Goal: Task Accomplishment & Management: Manage account settings

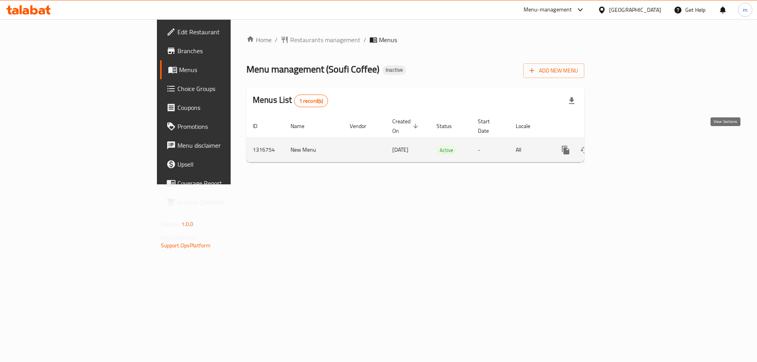
click at [632, 147] on link "enhanced table" at bounding box center [622, 150] width 19 height 19
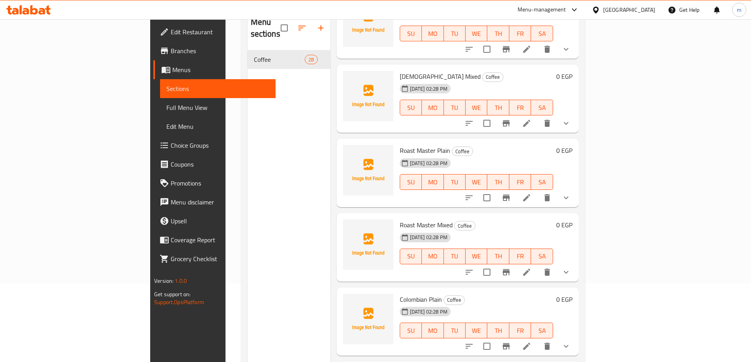
scroll to position [355, 0]
click at [532, 192] on icon at bounding box center [526, 196] width 9 height 9
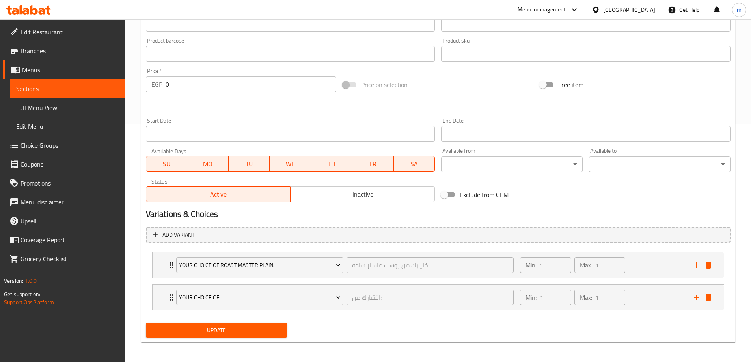
scroll to position [240, 0]
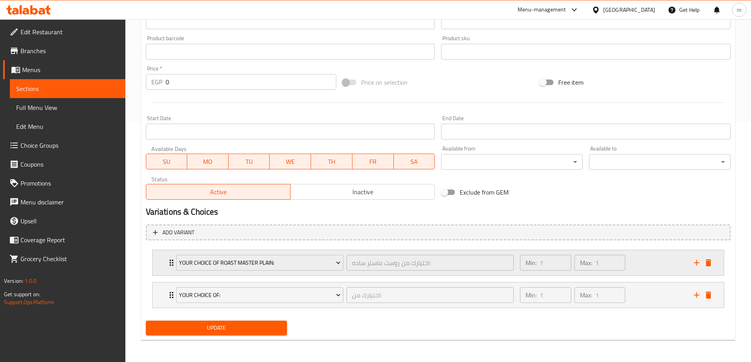
click at [635, 266] on div "Min: 1 ​ Max: 1 ​" at bounding box center [602, 262] width 174 height 25
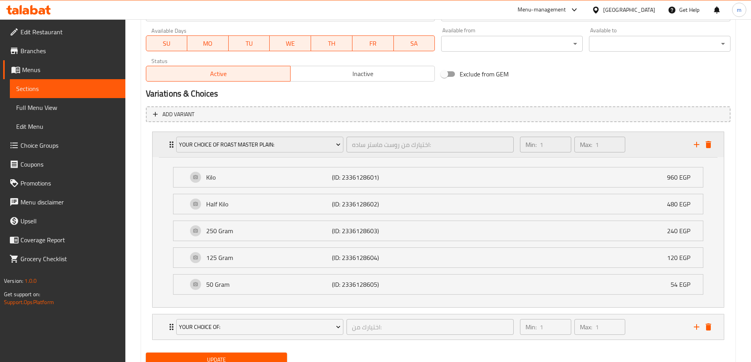
scroll to position [390, 0]
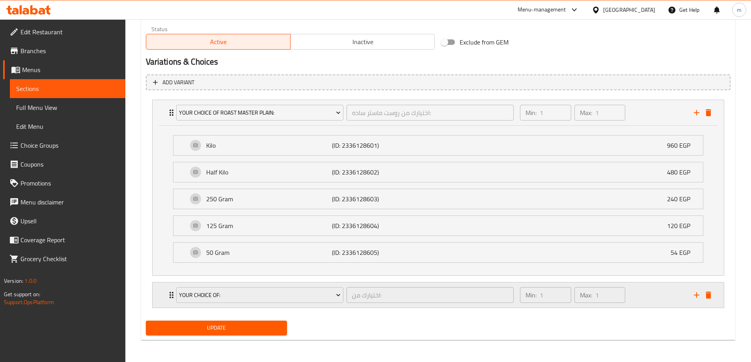
click at [656, 291] on div "Min: 1 ​ Max: 1 ​" at bounding box center [602, 295] width 174 height 25
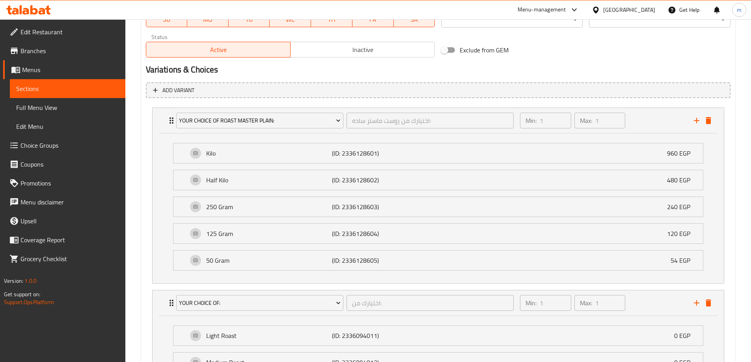
scroll to position [312, 0]
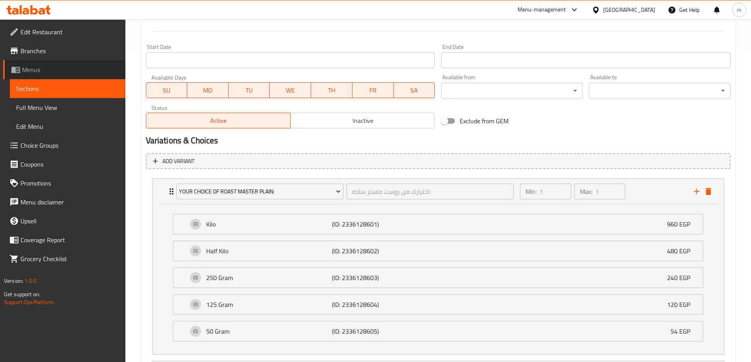
click at [35, 70] on span "Menus" at bounding box center [70, 69] width 97 height 9
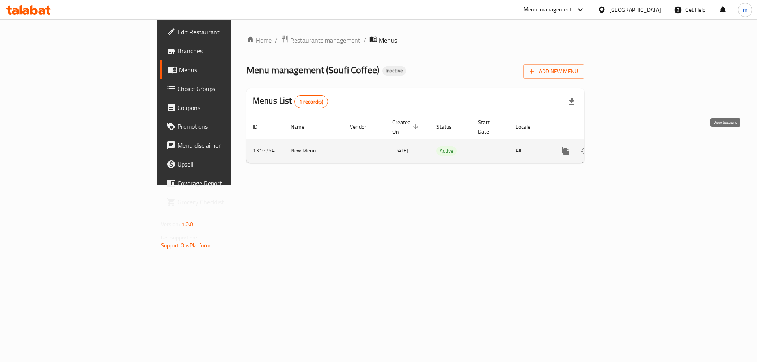
click at [626, 148] on icon "enhanced table" at bounding box center [622, 151] width 7 height 7
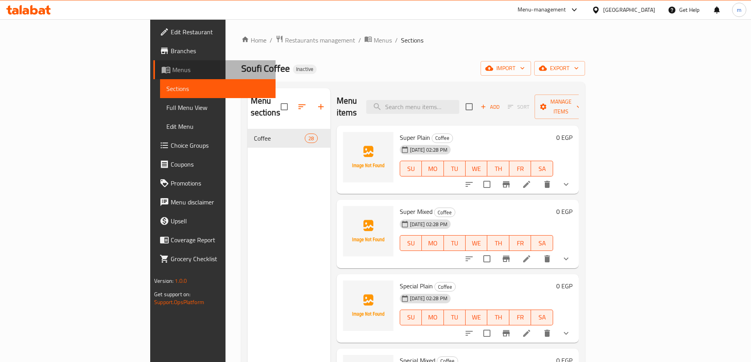
click at [172, 68] on span "Menus" at bounding box center [220, 69] width 97 height 9
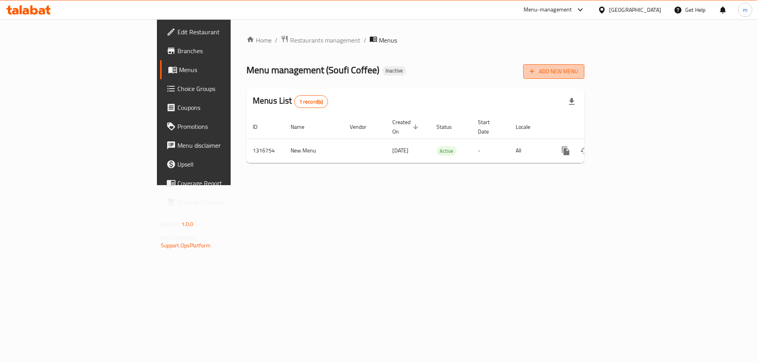
click at [578, 72] on span "Add New Menu" at bounding box center [554, 72] width 49 height 10
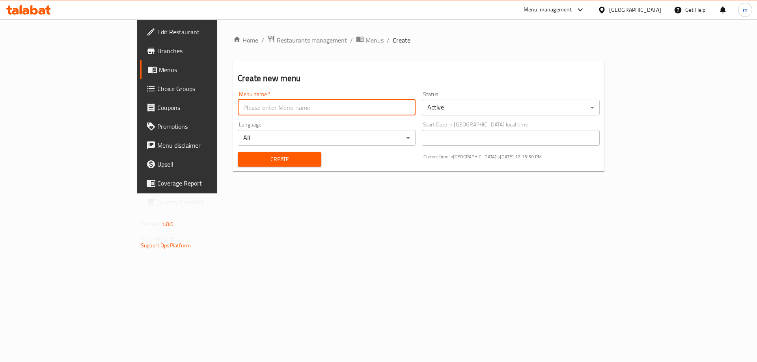
click at [256, 101] on input "text" at bounding box center [327, 108] width 178 height 16
type input "mohaned"
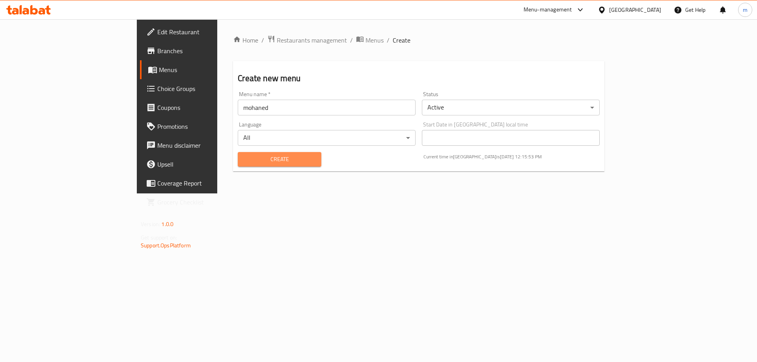
click at [245, 157] on span "Create" at bounding box center [279, 160] width 71 height 10
click at [245, 159] on div at bounding box center [378, 181] width 757 height 362
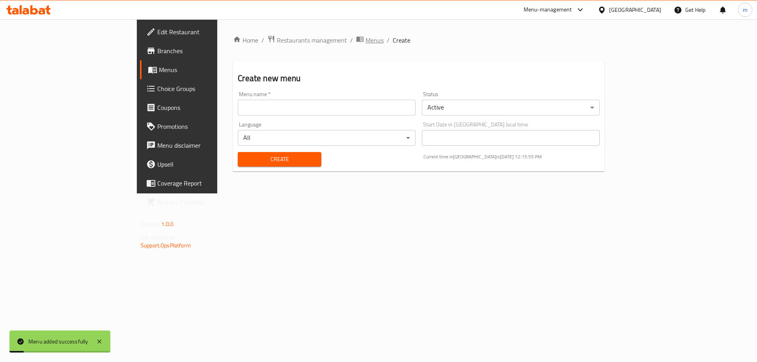
drag, startPoint x: 285, startPoint y: 32, endPoint x: 286, endPoint y: 43, distance: 10.3
click at [285, 36] on div "Home / Restaurants management / Menus / Create Create new menu Menu name   * Me…" at bounding box center [418, 106] width 403 height 174
click at [366, 43] on span "Menus" at bounding box center [375, 39] width 18 height 9
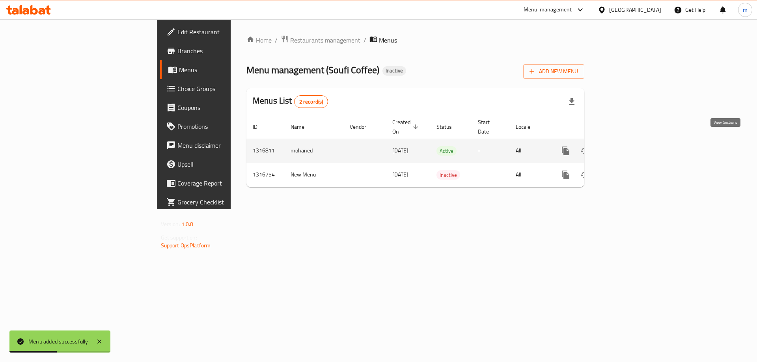
click at [628, 146] on icon "enhanced table" at bounding box center [622, 150] width 9 height 9
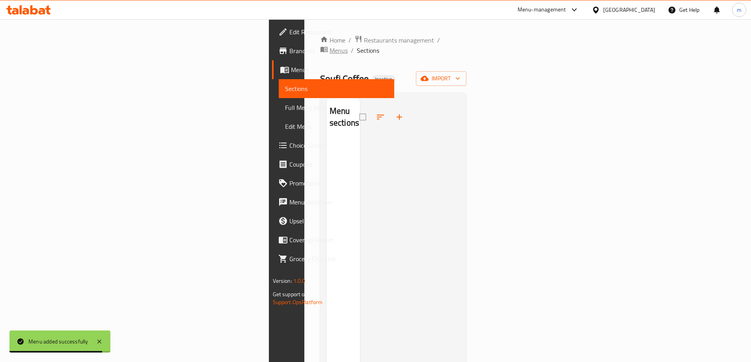
click at [330, 46] on span "Menus" at bounding box center [339, 50] width 18 height 9
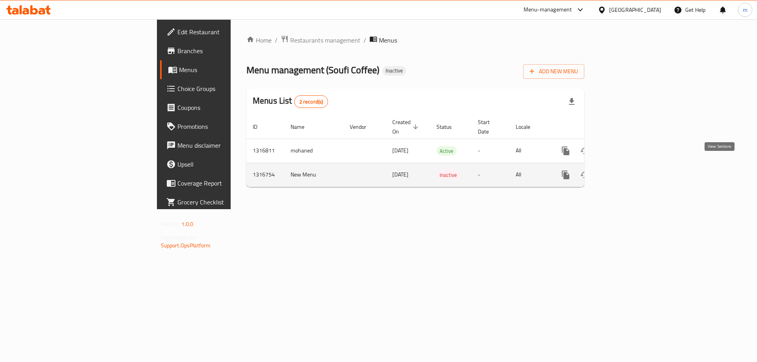
click at [632, 166] on link "enhanced table" at bounding box center [622, 175] width 19 height 19
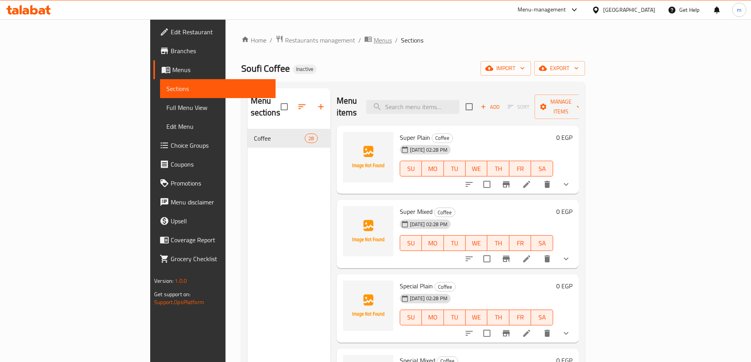
click at [374, 41] on span "Menus" at bounding box center [383, 39] width 18 height 9
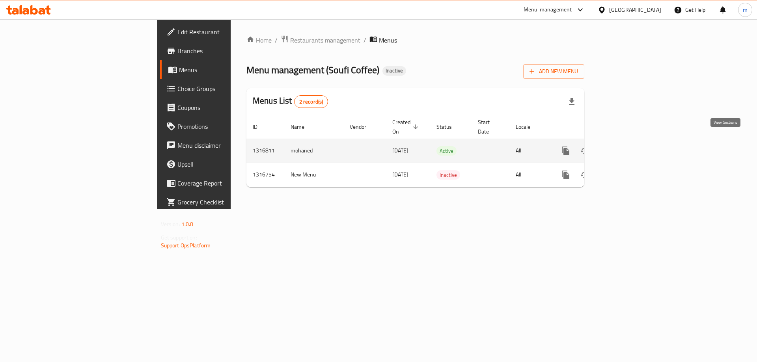
click at [632, 142] on link "enhanced table" at bounding box center [622, 151] width 19 height 19
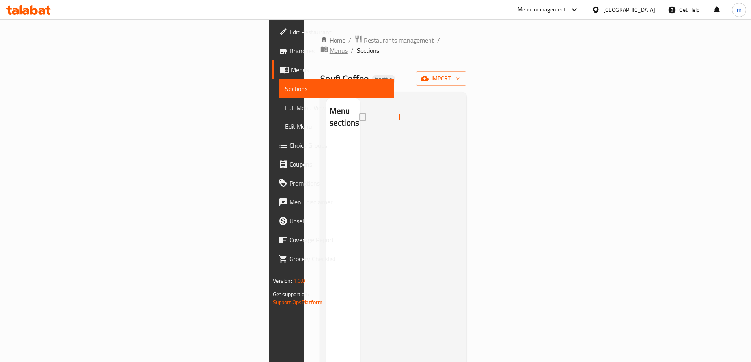
click at [330, 46] on span "Menus" at bounding box center [339, 50] width 18 height 9
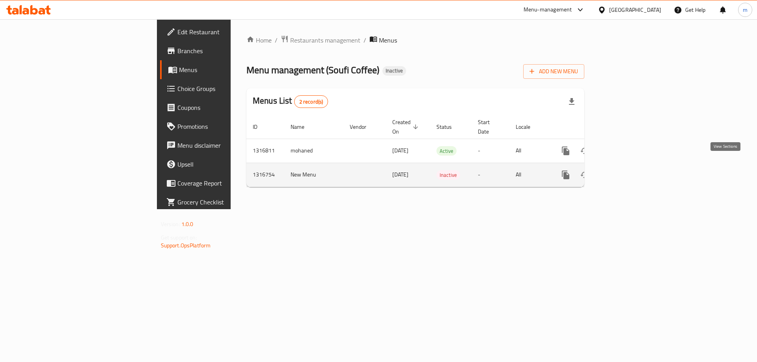
click at [628, 170] on icon "enhanced table" at bounding box center [622, 174] width 9 height 9
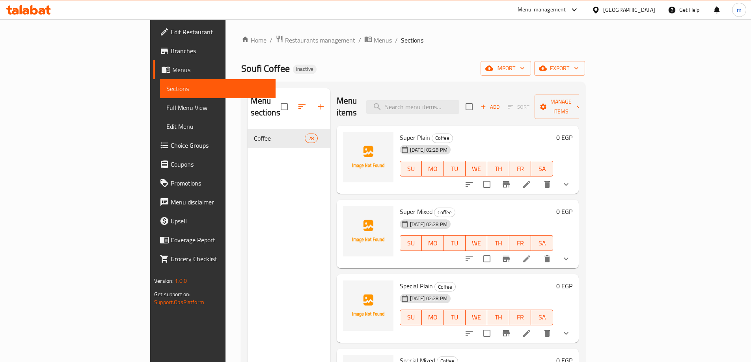
click at [576, 178] on button "show more" at bounding box center [566, 184] width 19 height 19
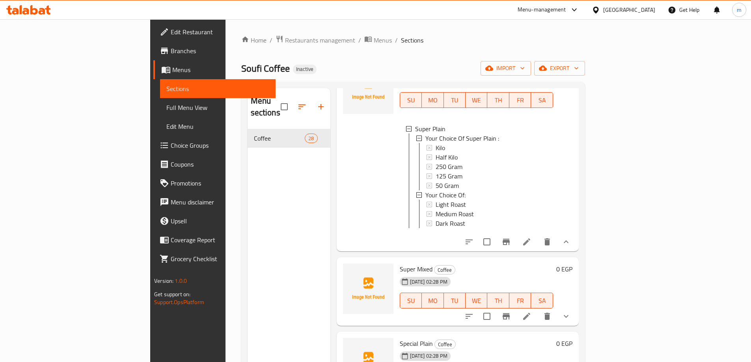
scroll to position [39, 0]
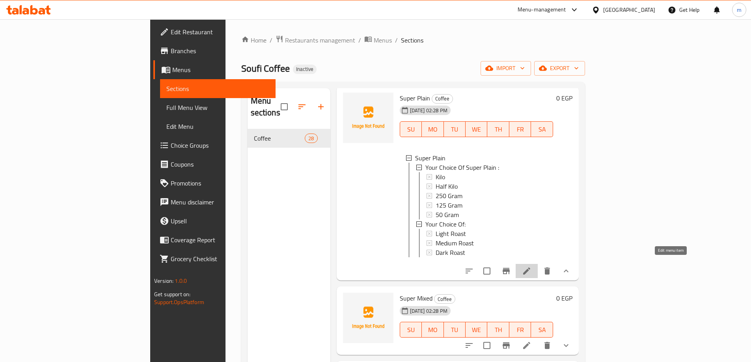
click at [530, 268] on icon at bounding box center [526, 271] width 7 height 7
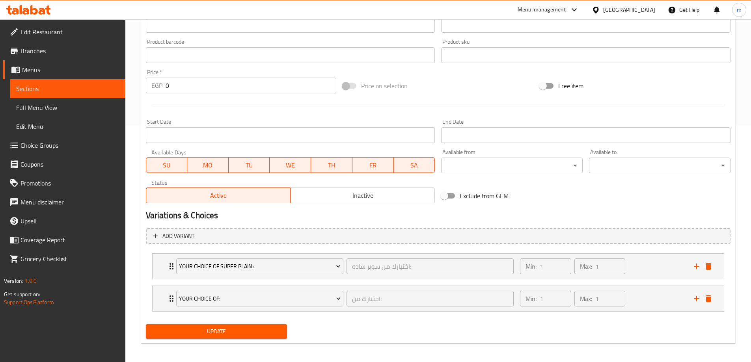
scroll to position [240, 0]
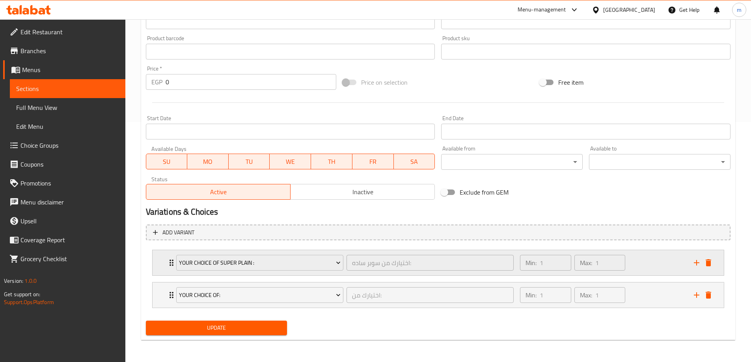
click at [658, 273] on div "Min: 1 ​ Max: 1 ​" at bounding box center [602, 262] width 174 height 25
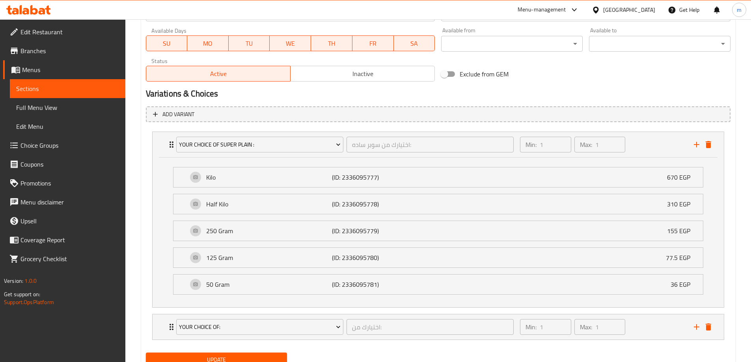
scroll to position [390, 0]
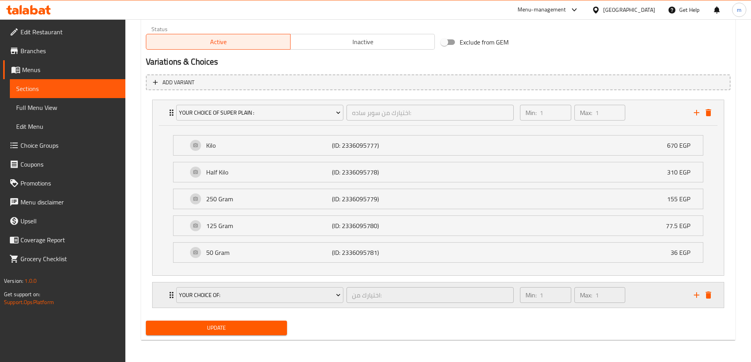
click at [657, 296] on div "Min: 1 ​ Max: 1 ​" at bounding box center [602, 295] width 174 height 25
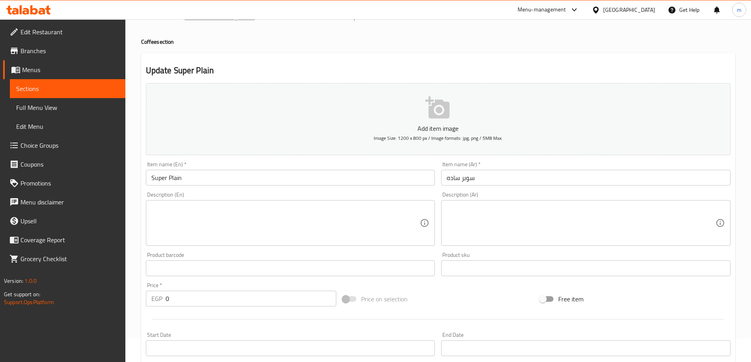
scroll to position [0, 0]
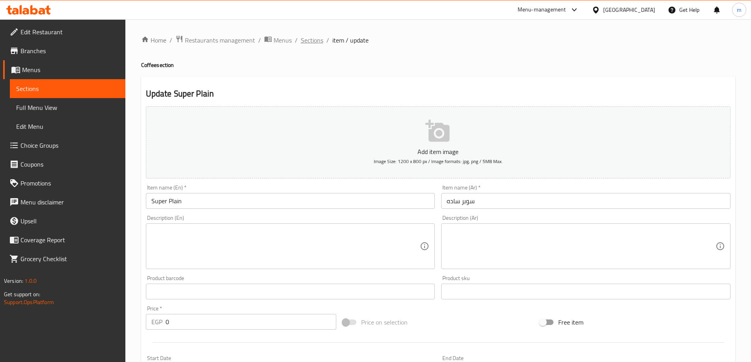
drag, startPoint x: 324, startPoint y: 38, endPoint x: 316, endPoint y: 45, distance: 10.1
click at [322, 41] on ol "Home / Restaurants management / Menus / Sections / item / update" at bounding box center [438, 40] width 594 height 10
click at [316, 44] on span "Sections" at bounding box center [312, 39] width 22 height 9
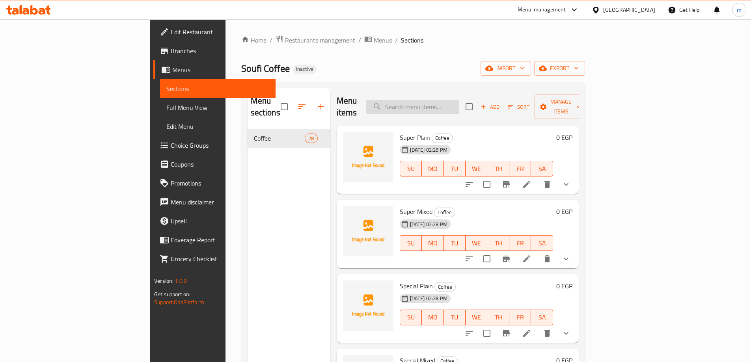
click at [454, 100] on input "search" at bounding box center [412, 107] width 93 height 14
paste input "Ethiopian Plain"
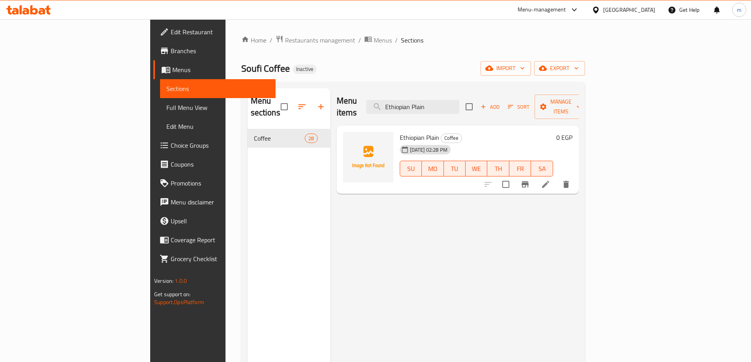
type input "Ethiopian Plain"
click at [557, 177] on li at bounding box center [546, 184] width 22 height 14
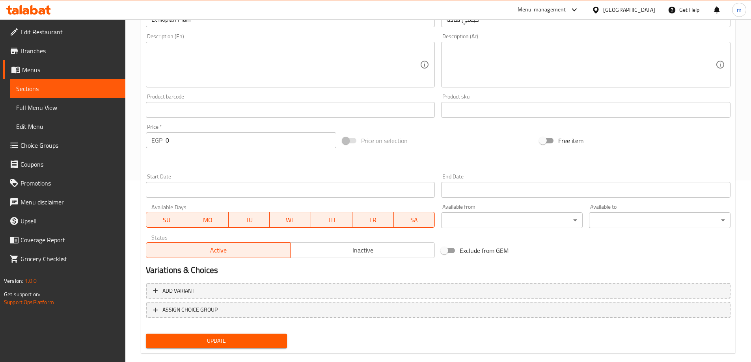
scroll to position [195, 0]
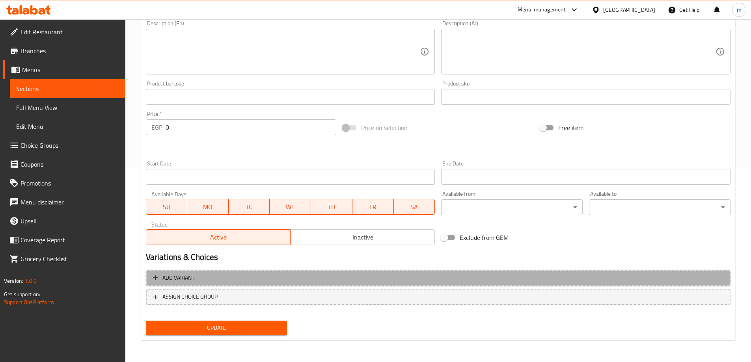
click at [477, 281] on span "Add variant" at bounding box center [438, 278] width 571 height 10
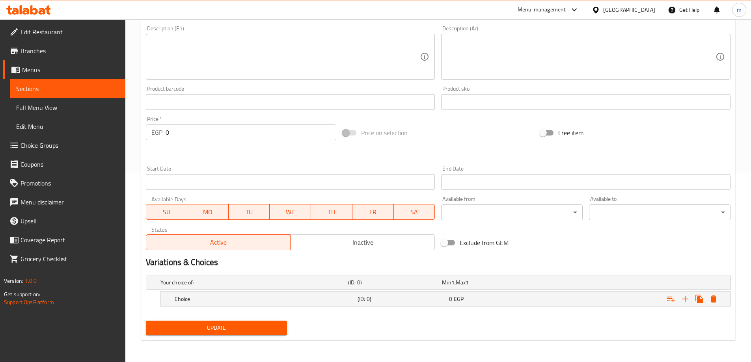
scroll to position [190, 0]
click at [551, 276] on div "Your choice of: (ID: 0) Min 1 , Max 1" at bounding box center [441, 282] width 564 height 17
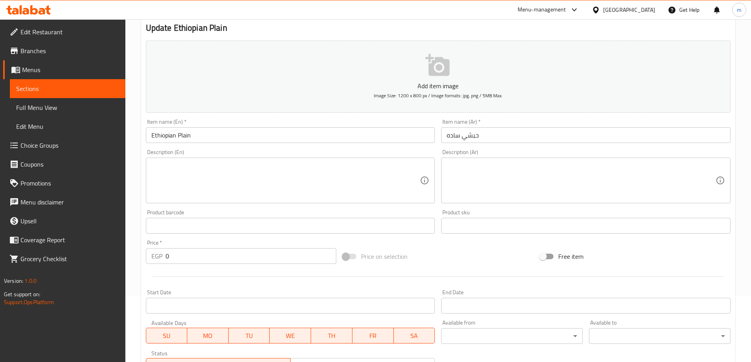
scroll to position [0, 0]
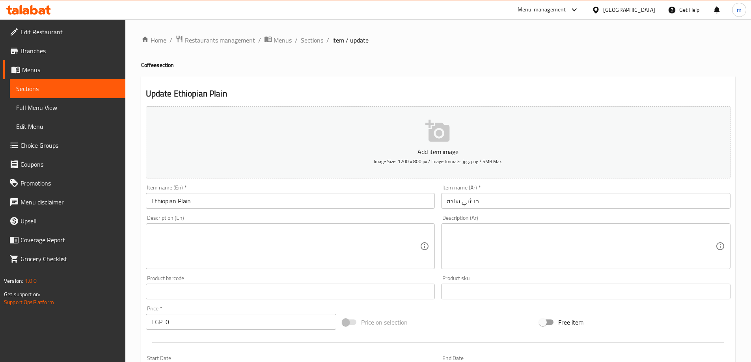
click at [214, 198] on input "Ethiopian Plain" at bounding box center [290, 201] width 289 height 16
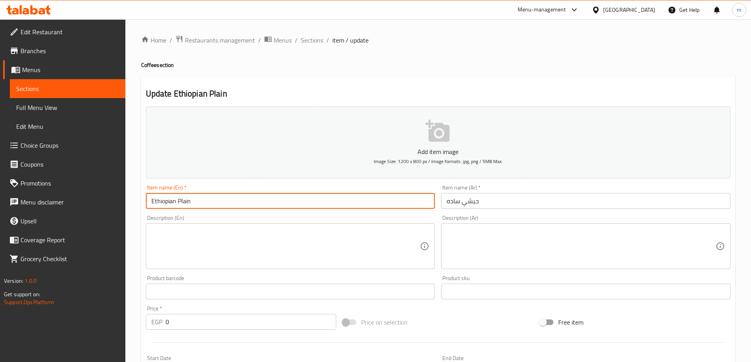
click at [214, 198] on input "Ethiopian Plain" at bounding box center [290, 201] width 289 height 16
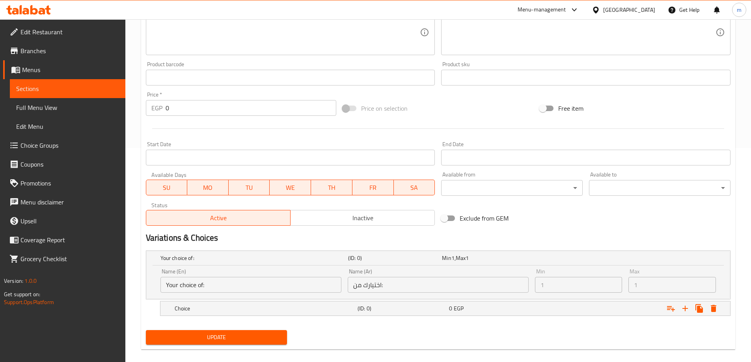
scroll to position [224, 0]
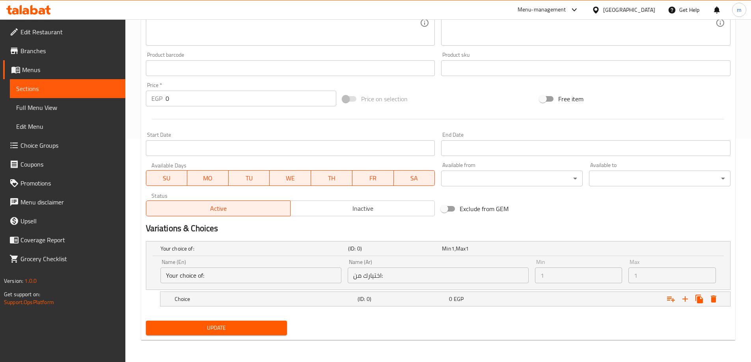
click at [202, 276] on input "Your choice of:" at bounding box center [251, 276] width 181 height 16
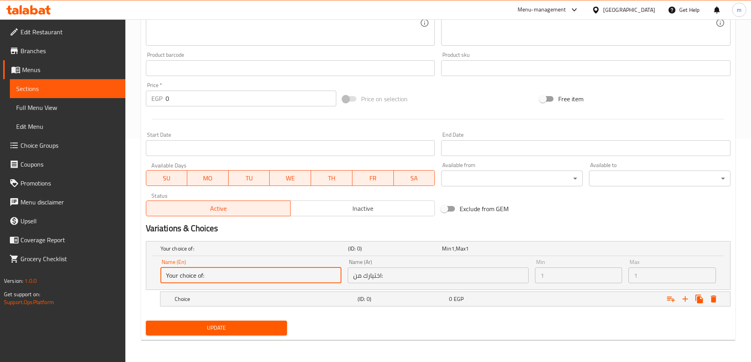
click at [203, 270] on input "Your choice of:" at bounding box center [251, 276] width 181 height 16
click at [202, 275] on input "Your choice of:" at bounding box center [251, 276] width 181 height 16
click at [551, 305] on div "Expand" at bounding box center [630, 299] width 183 height 17
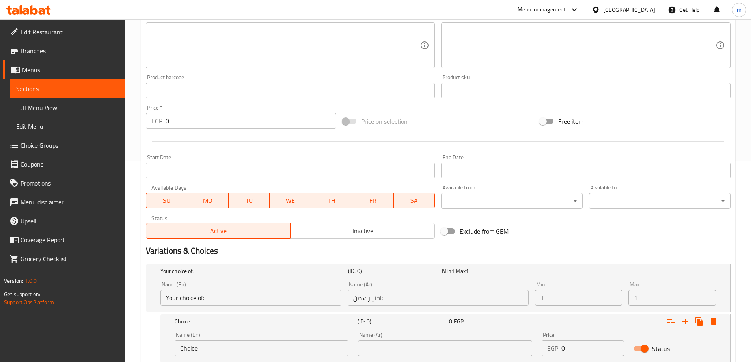
scroll to position [258, 0]
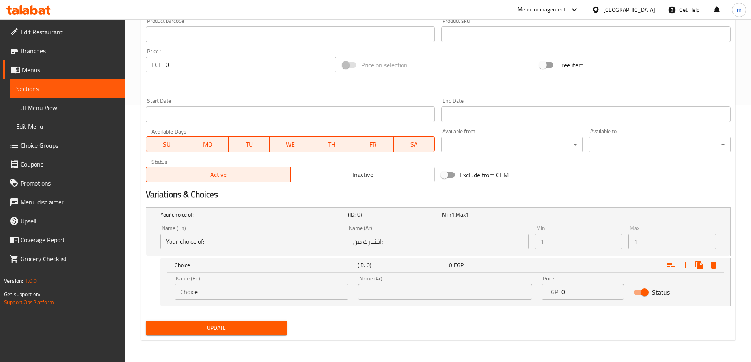
click at [425, 237] on input "اختيارك من:" at bounding box center [438, 242] width 181 height 16
click at [255, 242] on input "Your choice of:" at bounding box center [251, 242] width 181 height 16
click at [265, 210] on div "Your choice of:" at bounding box center [253, 214] width 188 height 11
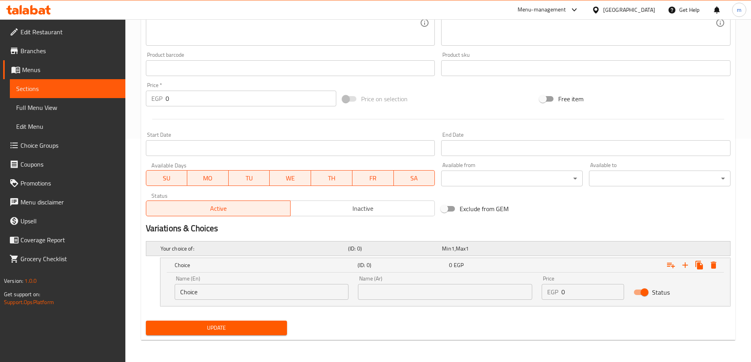
scroll to position [224, 0]
click at [261, 267] on h5 "Choice" at bounding box center [265, 265] width 180 height 8
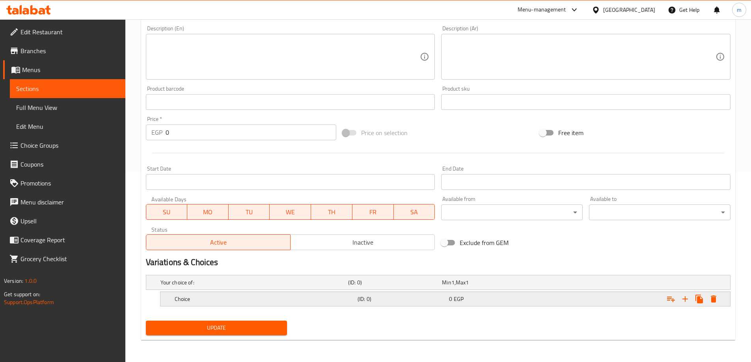
scroll to position [190, 0]
click at [253, 283] on h5 "Your choice of:" at bounding box center [253, 283] width 185 height 8
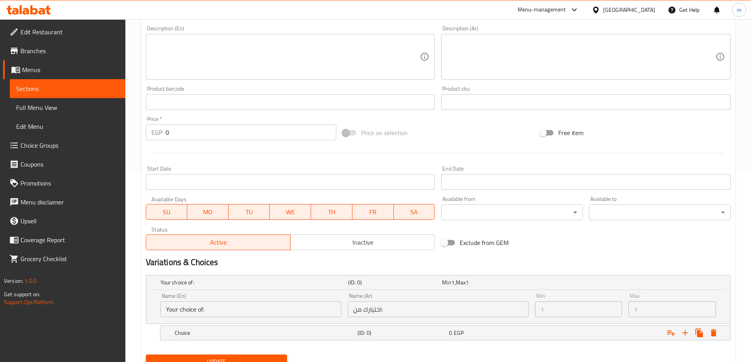
scroll to position [224, 0]
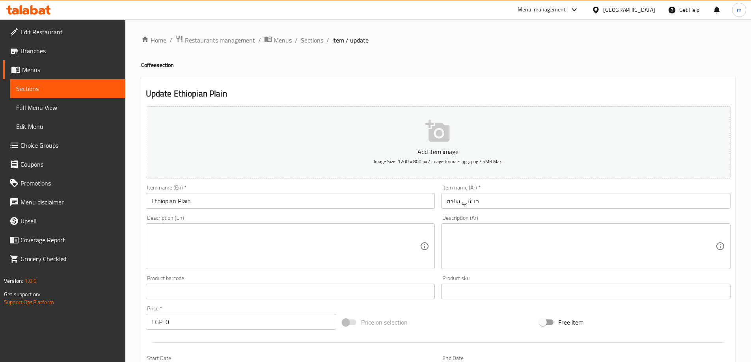
click at [28, 72] on span "Menus" at bounding box center [70, 69] width 97 height 9
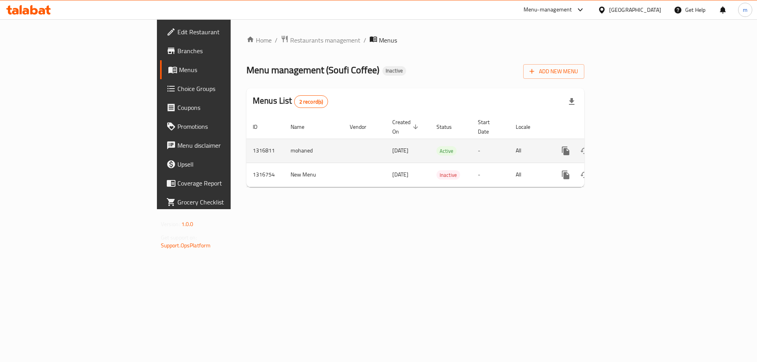
click at [628, 146] on icon "enhanced table" at bounding box center [622, 150] width 9 height 9
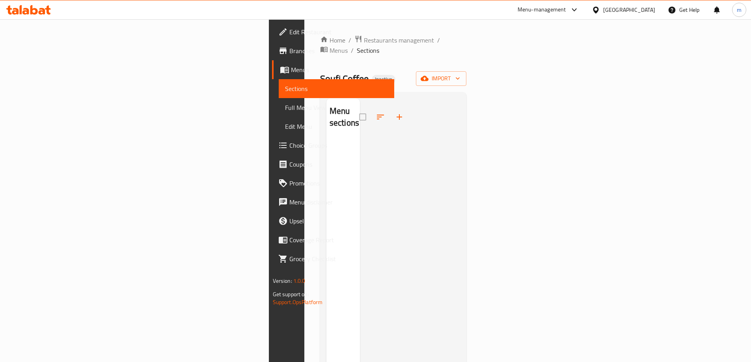
click at [320, 47] on div "Home / Restaurants management / Menus / Sections Soufi Coffee Inactive import M…" at bounding box center [393, 251] width 147 height 432
click at [330, 46] on span "Menus" at bounding box center [339, 50] width 18 height 9
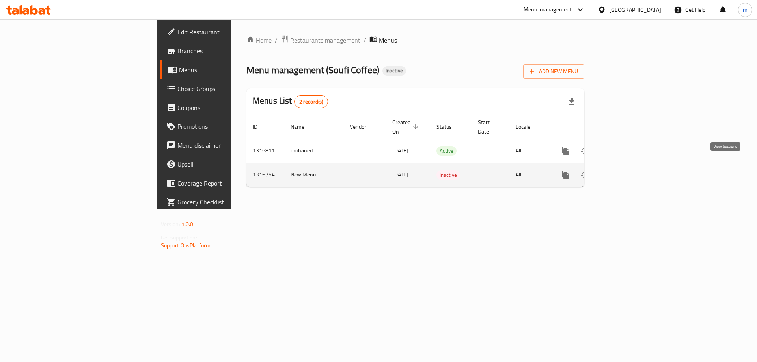
click at [628, 170] on icon "enhanced table" at bounding box center [622, 174] width 9 height 9
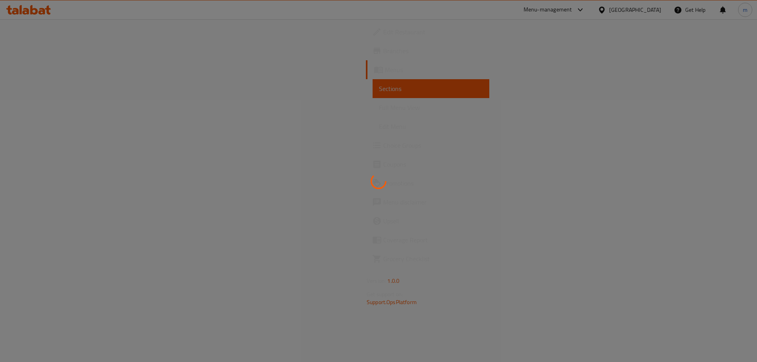
click at [726, 168] on div at bounding box center [378, 181] width 757 height 362
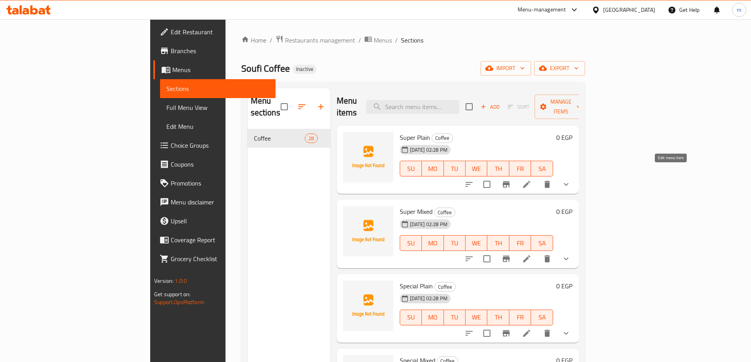
click at [530, 181] on icon at bounding box center [526, 184] width 7 height 7
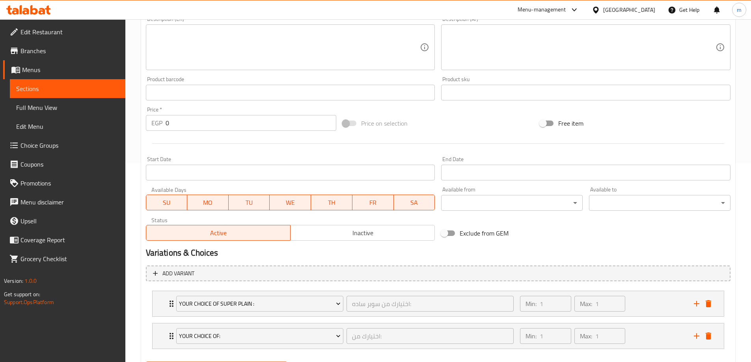
scroll to position [240, 0]
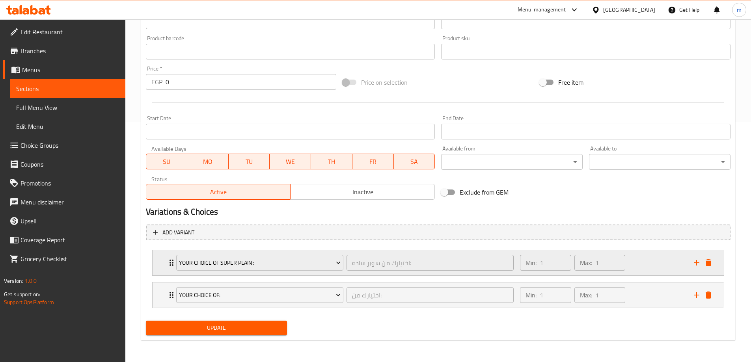
click at [652, 260] on div "Min: 1 ​ Max: 1 ​" at bounding box center [602, 262] width 174 height 25
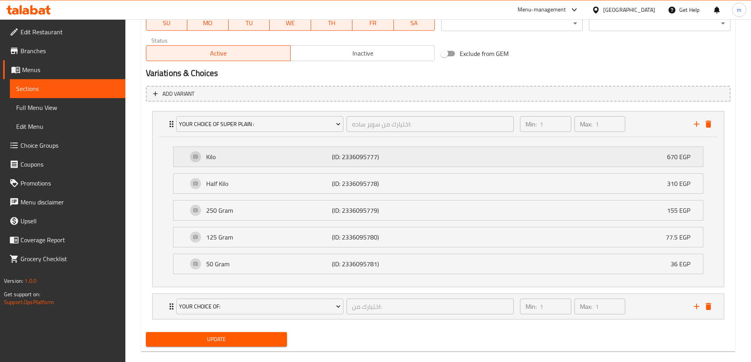
scroll to position [390, 0]
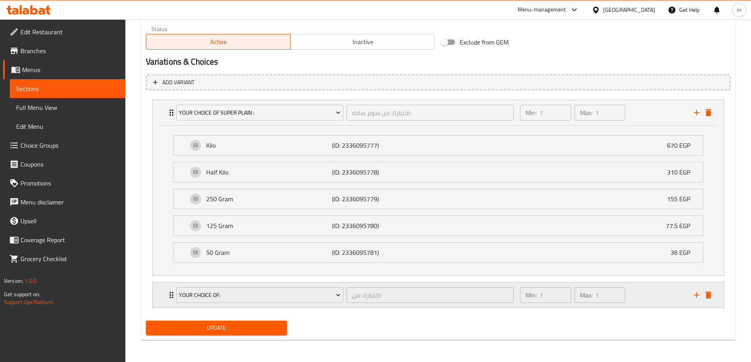
click at [670, 299] on div "Min: 1 ​ Max: 1 ​" at bounding box center [602, 295] width 174 height 25
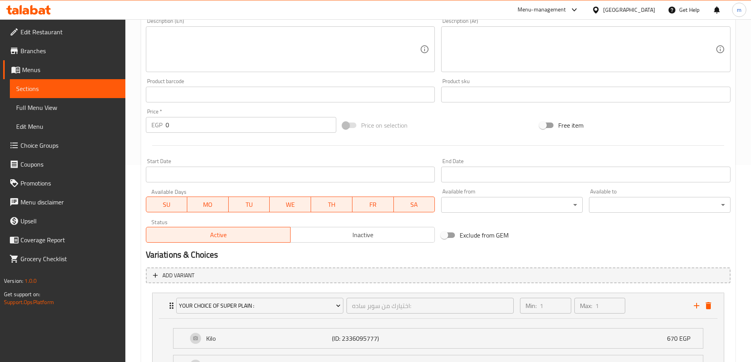
scroll to position [0, 0]
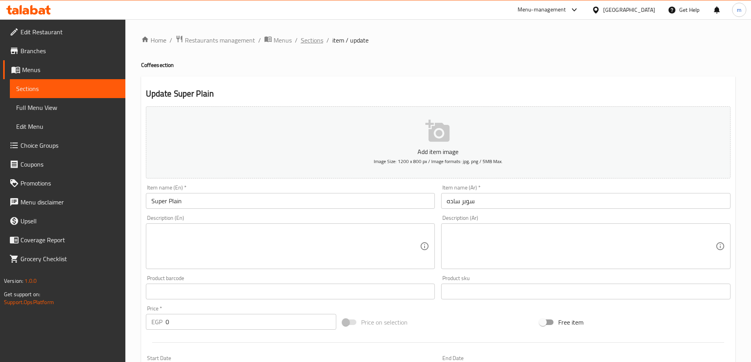
click at [312, 39] on span "Sections" at bounding box center [312, 39] width 22 height 9
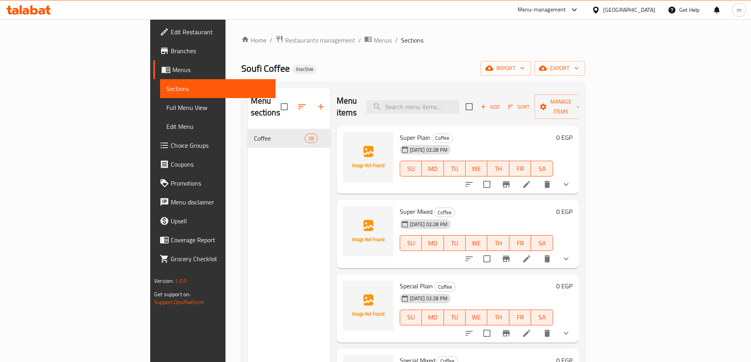
click at [166, 103] on span "Full Menu View" at bounding box center [217, 107] width 103 height 9
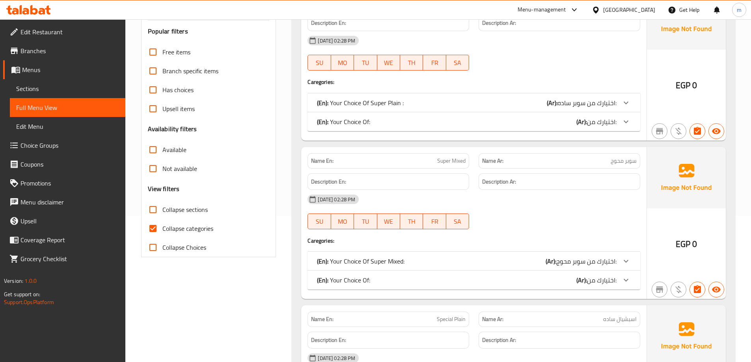
scroll to position [158, 0]
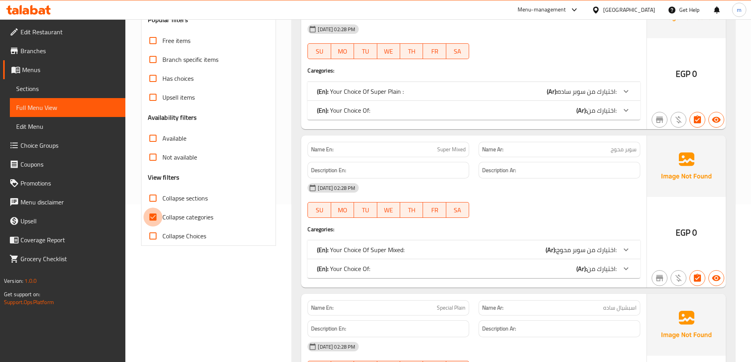
click at [154, 217] on input "Collapse categories" at bounding box center [153, 217] width 19 height 19
checkbox input "false"
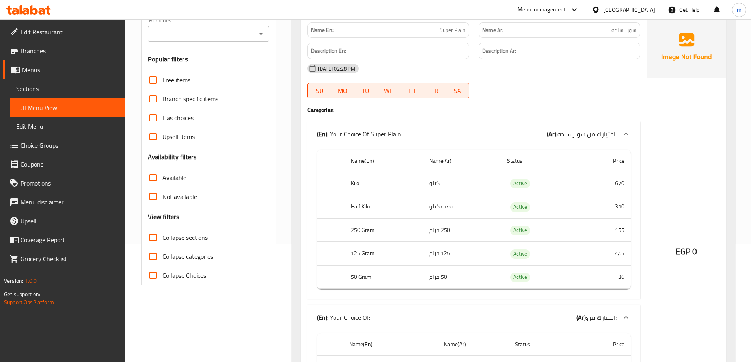
scroll to position [0, 0]
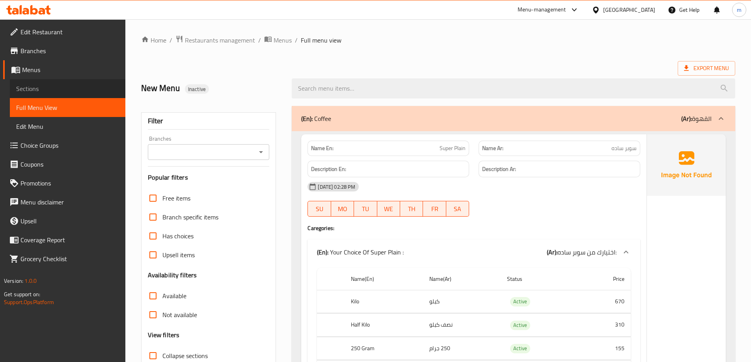
click at [28, 84] on span "Sections" at bounding box center [67, 88] width 103 height 9
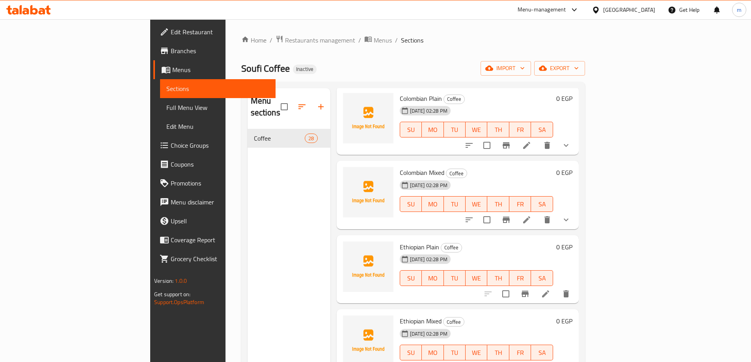
scroll to position [631, 0]
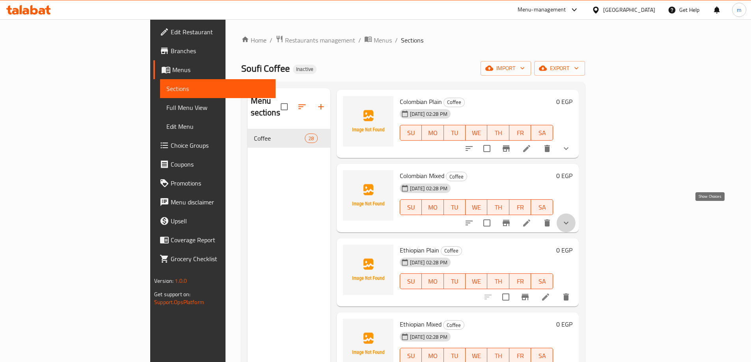
click at [571, 219] on icon "show more" at bounding box center [566, 223] width 9 height 9
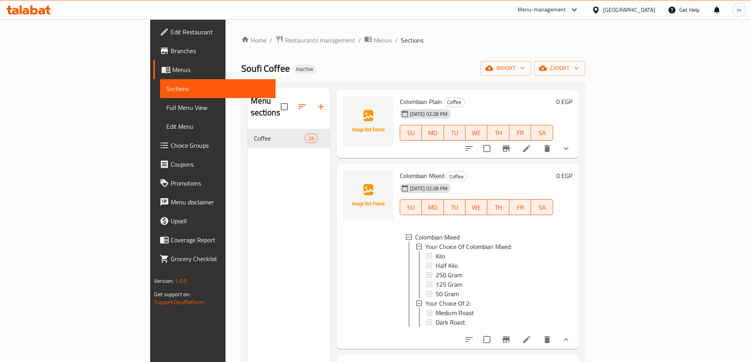
click at [166, 105] on span "Full Menu View" at bounding box center [217, 107] width 103 height 9
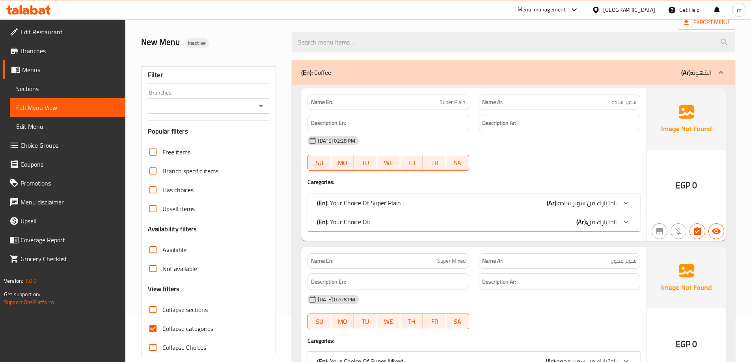
scroll to position [118, 0]
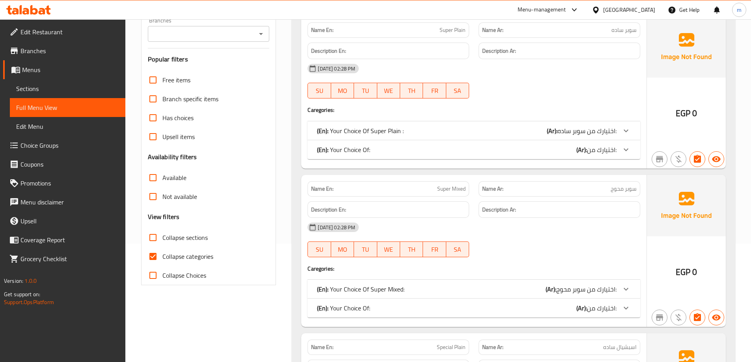
click at [463, 134] on div "(En): Your Choice Of Super Plain : (Ar): اختيارك من سوبر ساده:" at bounding box center [467, 130] width 300 height 9
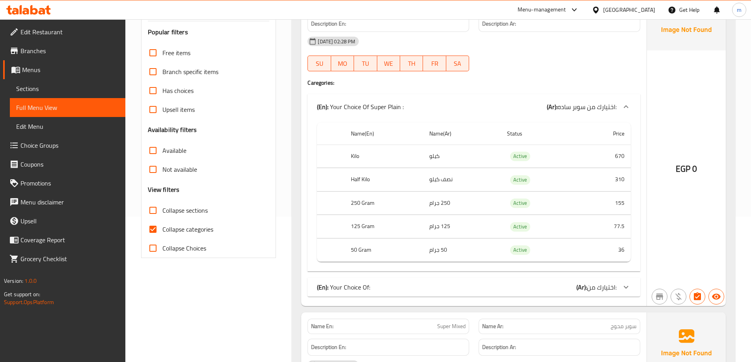
scroll to position [158, 0]
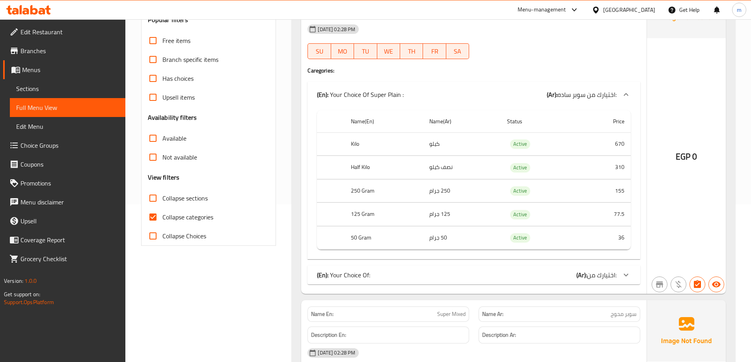
click at [436, 277] on div "(En): Your Choice Of: (Ar): اختيارك من:" at bounding box center [467, 275] width 300 height 9
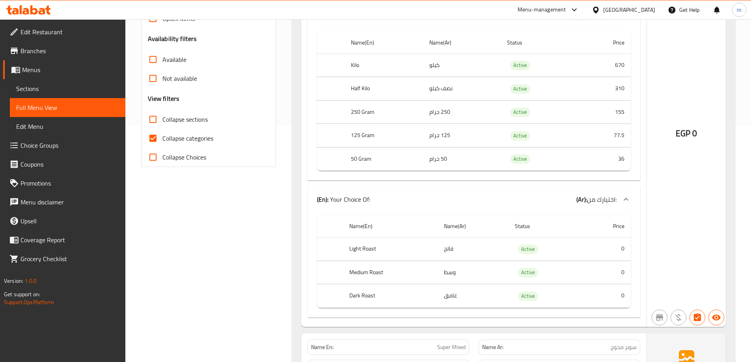
scroll to position [118, 0]
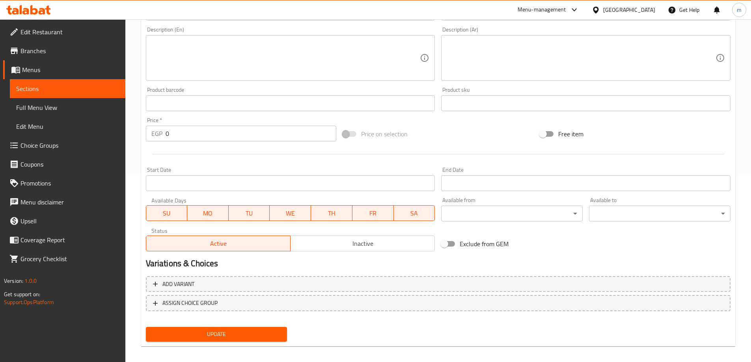
scroll to position [195, 0]
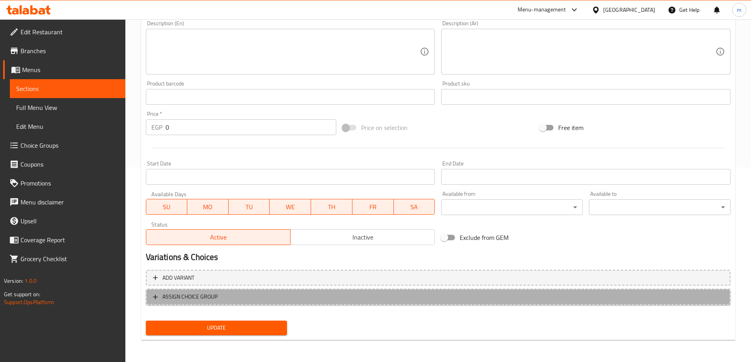
click at [291, 298] on span "ASSIGN CHOICE GROUP" at bounding box center [438, 297] width 571 height 10
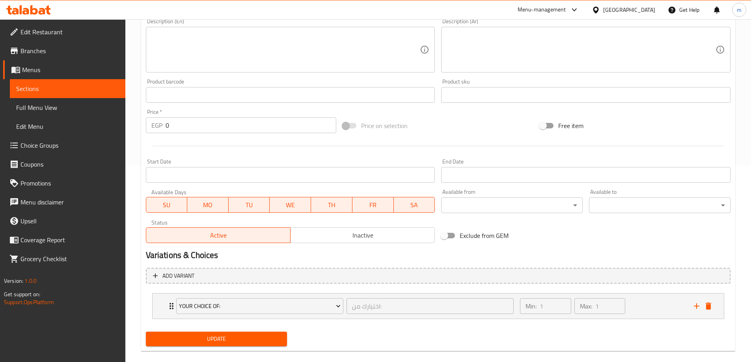
scroll to position [208, 0]
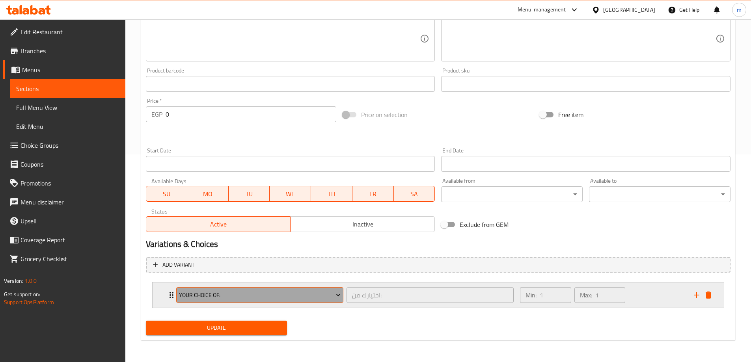
click at [221, 296] on span "Your Choice Of:" at bounding box center [260, 296] width 162 height 10
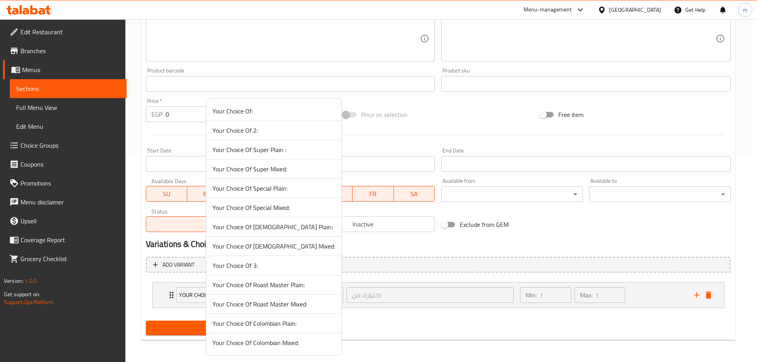
click at [436, 248] on div at bounding box center [378, 181] width 757 height 362
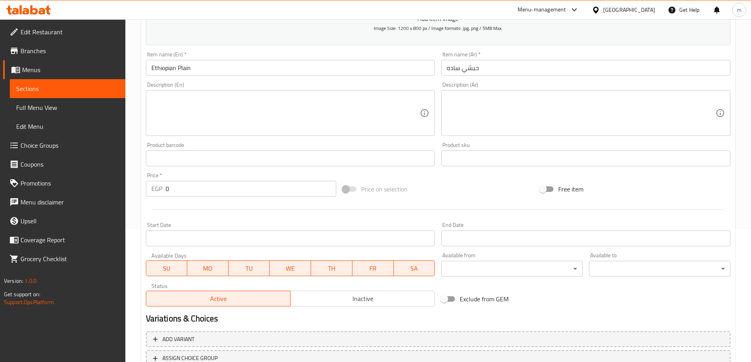
scroll to position [195, 0]
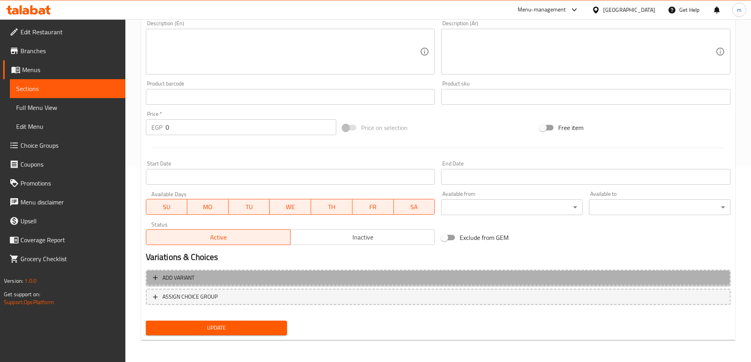
click at [250, 277] on span "Add variant" at bounding box center [438, 278] width 571 height 10
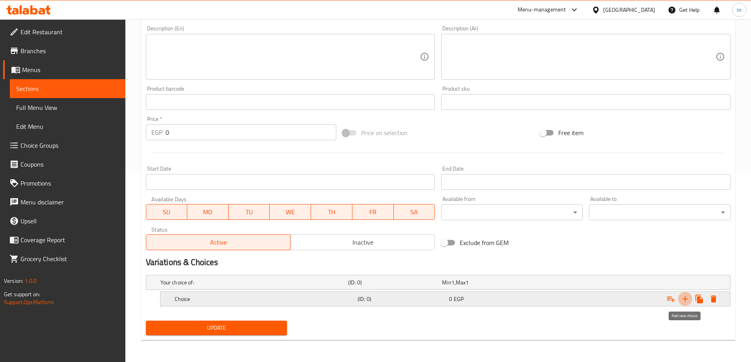
click at [685, 300] on icon "Expand" at bounding box center [686, 300] width 6 height 6
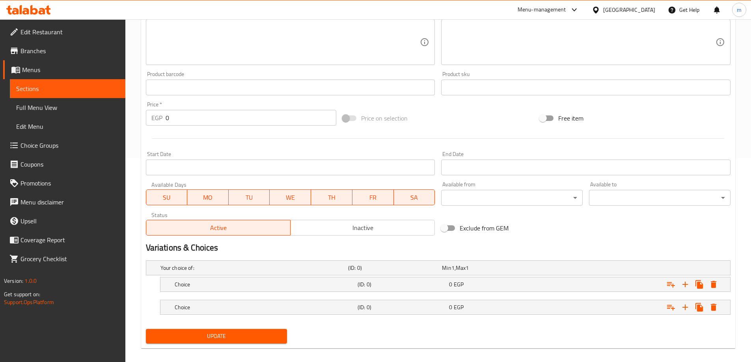
scroll to position [213, 0]
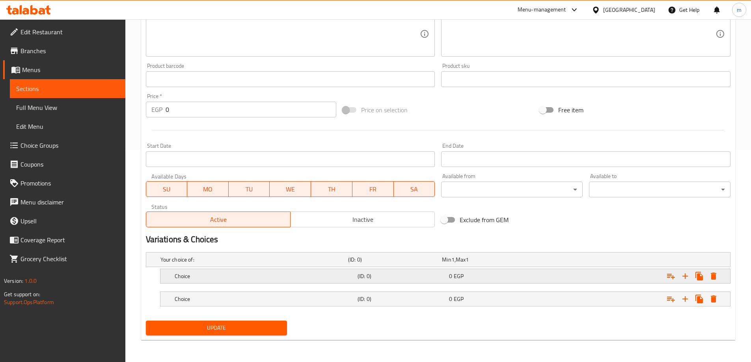
click at [622, 280] on div "Expand" at bounding box center [630, 276] width 183 height 17
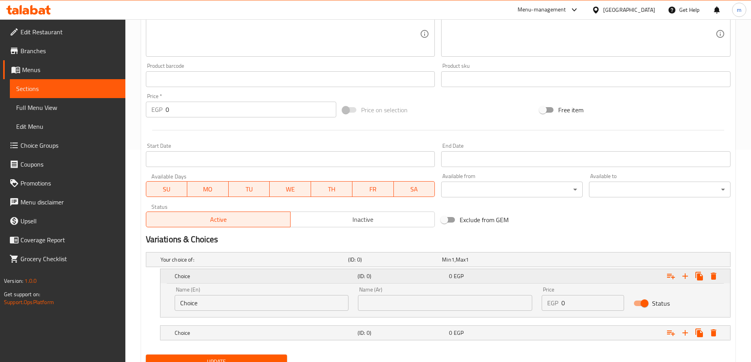
click at [210, 275] on h5 "Choice" at bounding box center [265, 277] width 180 height 8
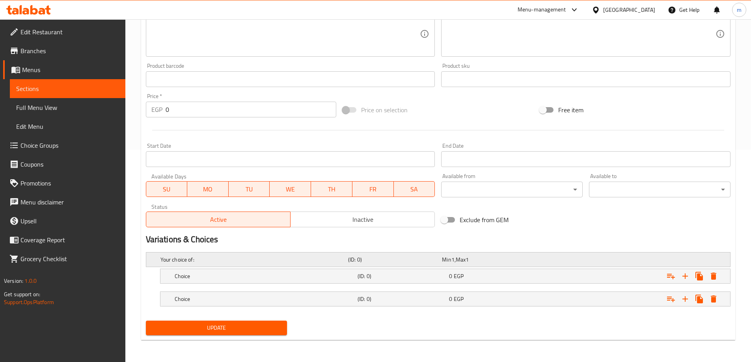
click at [216, 261] on h5 "Your choice of:" at bounding box center [253, 260] width 185 height 8
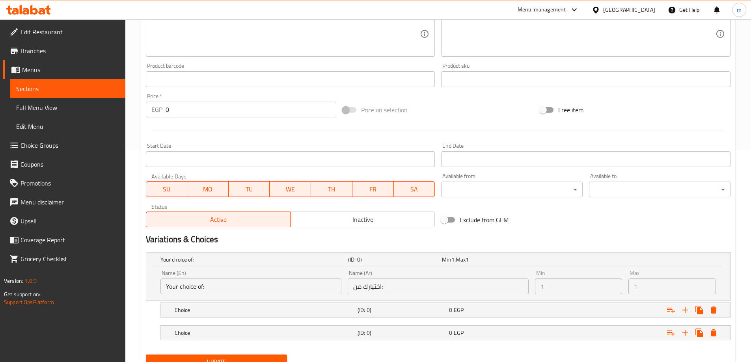
click at [202, 287] on input "Your choice of:" at bounding box center [251, 287] width 181 height 16
click at [232, 288] on input "Your choice of:" at bounding box center [251, 287] width 181 height 16
click at [217, 282] on input "Your choice of:" at bounding box center [251, 287] width 181 height 16
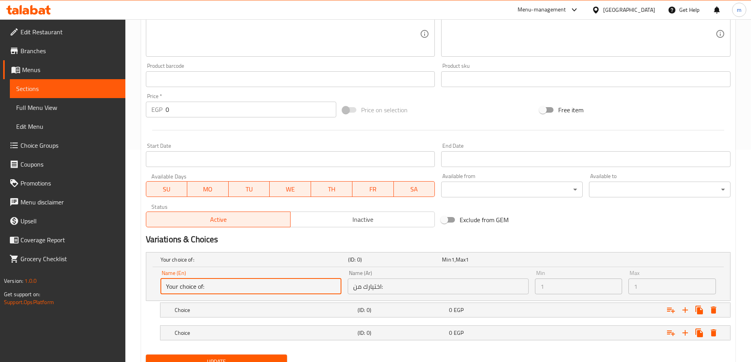
click at [226, 286] on input "Your choice of:" at bounding box center [251, 287] width 181 height 16
click at [238, 296] on div "Name (En) Your choice of: Name (En)" at bounding box center [250, 282] width 187 height 30
click at [235, 289] on input "Your choice of:" at bounding box center [251, 287] width 181 height 16
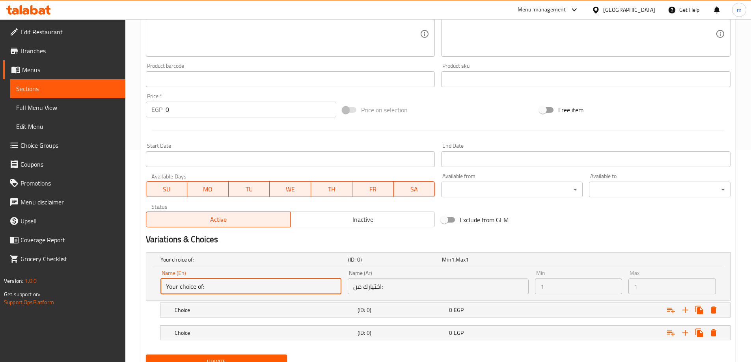
click at [235, 289] on input "Your choice of:" at bounding box center [251, 287] width 181 height 16
click at [303, 239] on h2 "Variations & Choices" at bounding box center [438, 240] width 585 height 12
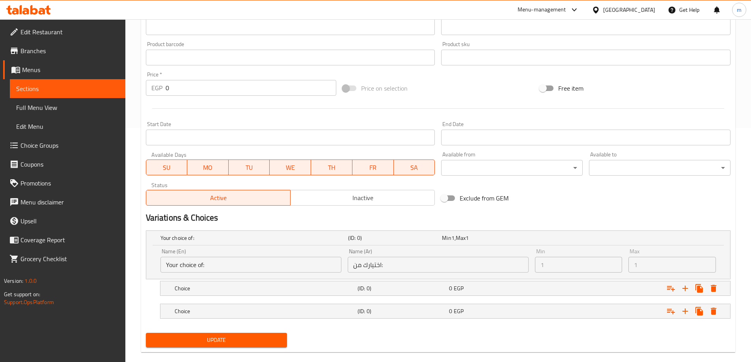
scroll to position [247, 0]
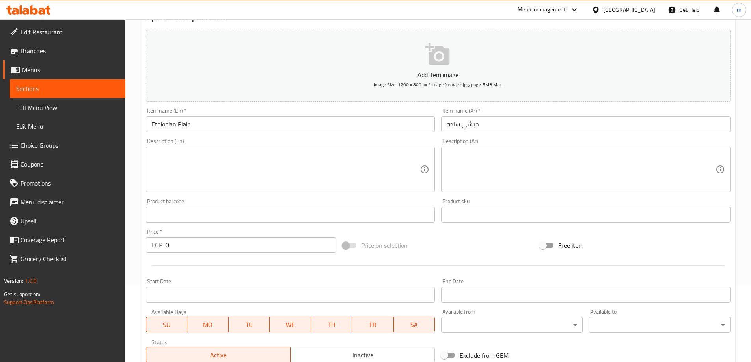
scroll to position [195, 0]
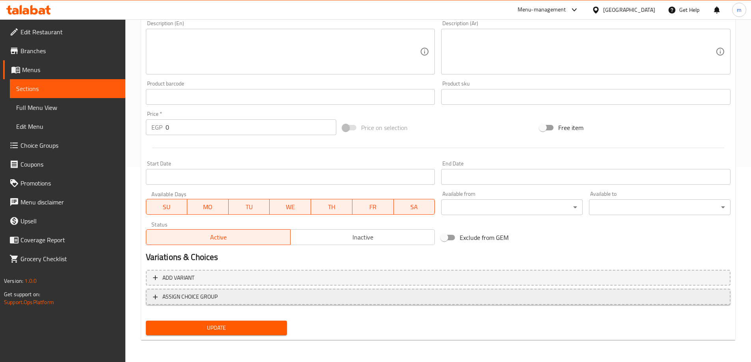
click at [285, 303] on button "ASSIGN CHOICE GROUP" at bounding box center [438, 297] width 585 height 16
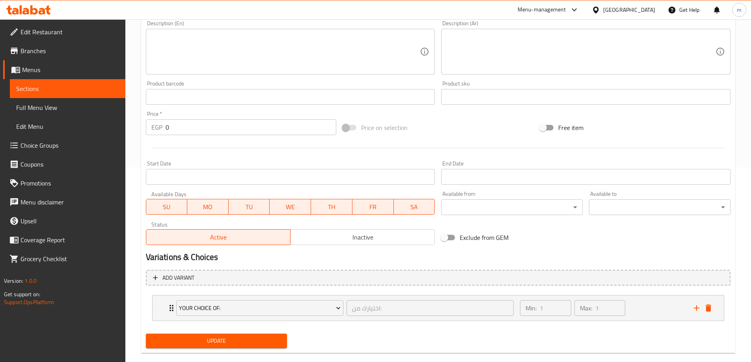
scroll to position [208, 0]
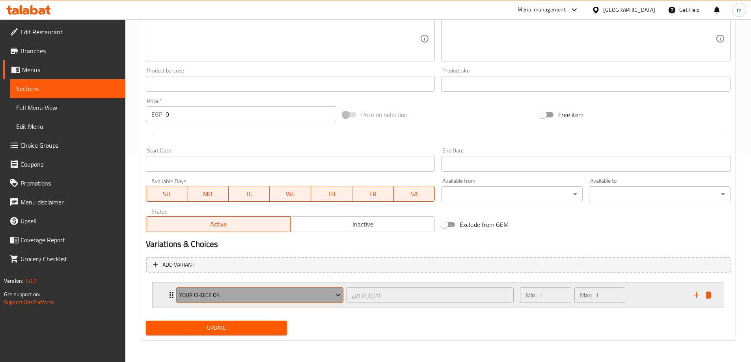
click at [220, 297] on span "Your Choice Of:" at bounding box center [260, 296] width 162 height 10
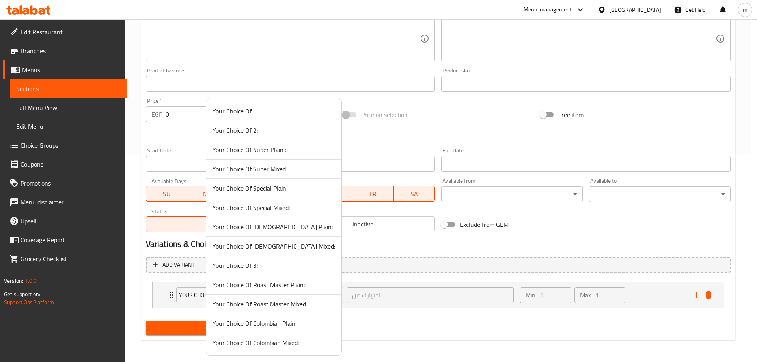
click at [363, 247] on div at bounding box center [378, 181] width 757 height 362
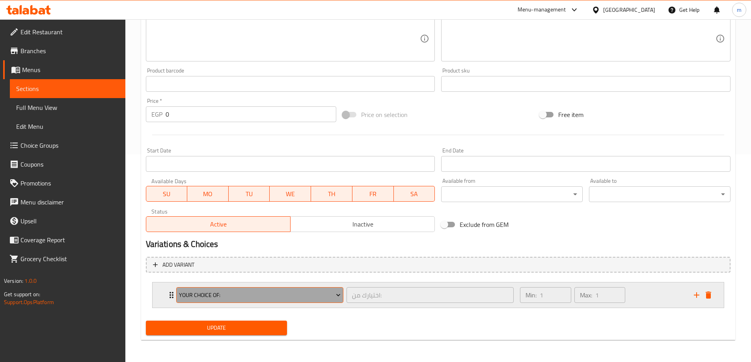
click at [219, 292] on span "Your Choice Of:" at bounding box center [260, 296] width 162 height 10
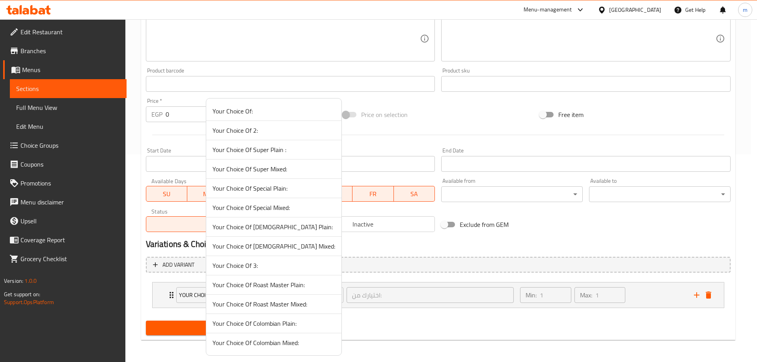
click at [586, 236] on div at bounding box center [378, 181] width 757 height 362
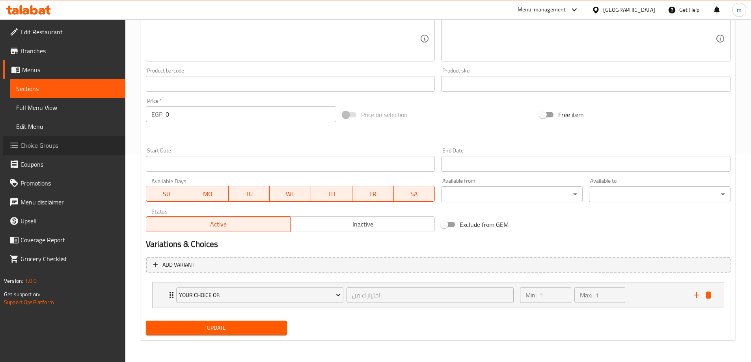
click at [52, 144] on span "Choice Groups" at bounding box center [70, 145] width 99 height 9
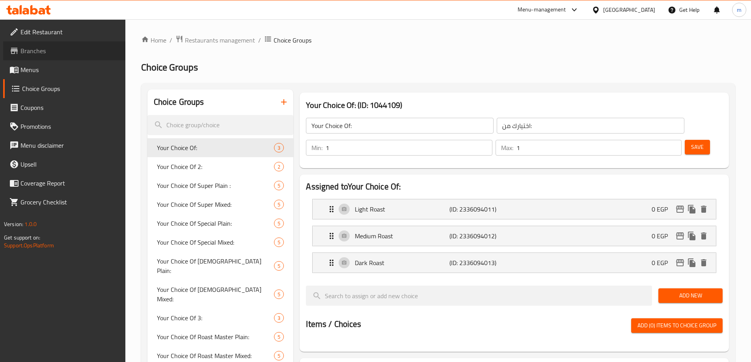
click at [30, 47] on span "Branches" at bounding box center [70, 50] width 99 height 9
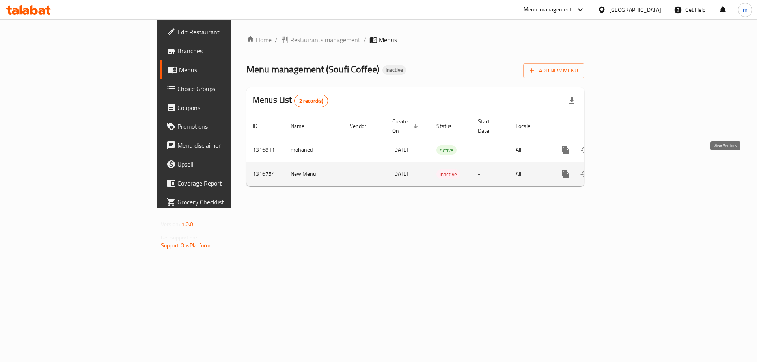
click at [628, 170] on icon "enhanced table" at bounding box center [622, 174] width 9 height 9
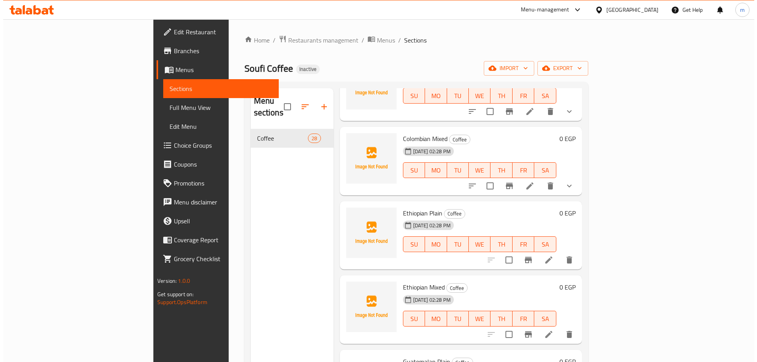
scroll to position [670, 0]
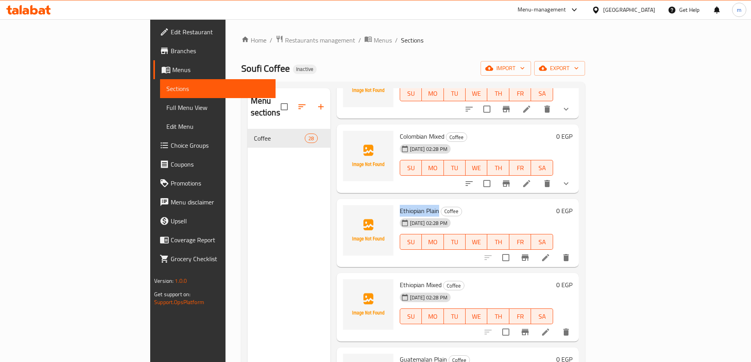
drag, startPoint x: 362, startPoint y: 200, endPoint x: 402, endPoint y: 199, distance: 39.0
click at [402, 205] on span "Ethiopian Plain" at bounding box center [419, 211] width 39 height 12
copy span "Ethiopian Plain"
drag, startPoint x: 711, startPoint y: 59, endPoint x: 711, endPoint y: 73, distance: 14.2
click at [585, 67] on div "Home / Restaurants management / Menus / Sections Soufi Coffee Inactive import e…" at bounding box center [413, 246] width 344 height 422
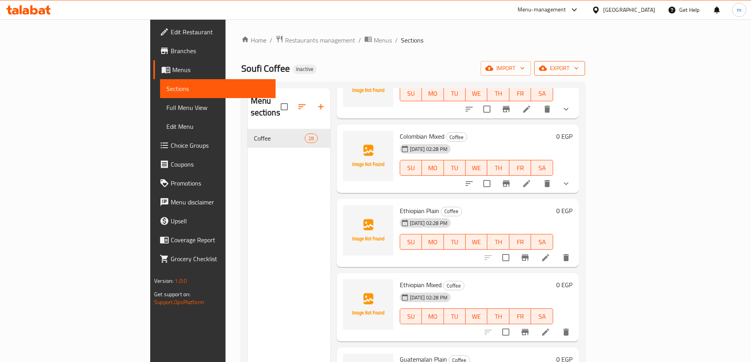
click at [585, 73] on button "export" at bounding box center [559, 68] width 51 height 15
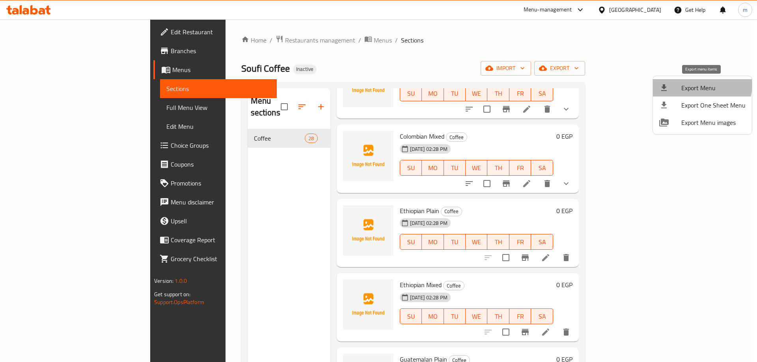
click at [695, 84] on span "Export Menu" at bounding box center [714, 87] width 64 height 9
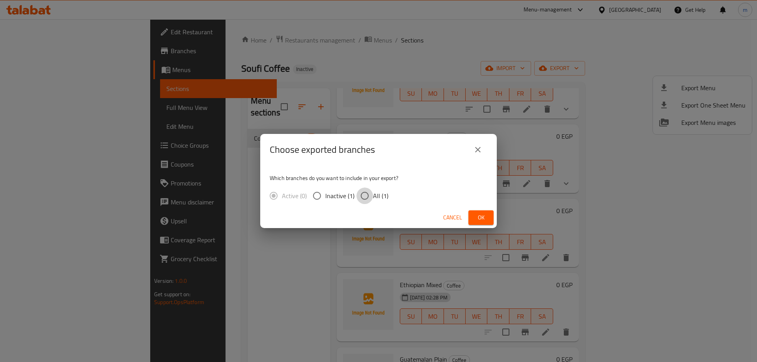
click at [364, 197] on input "All (1)" at bounding box center [365, 196] width 17 height 17
radio input "true"
click at [486, 220] on span "Ok" at bounding box center [481, 218] width 13 height 10
